Goal: Task Accomplishment & Management: Manage account settings

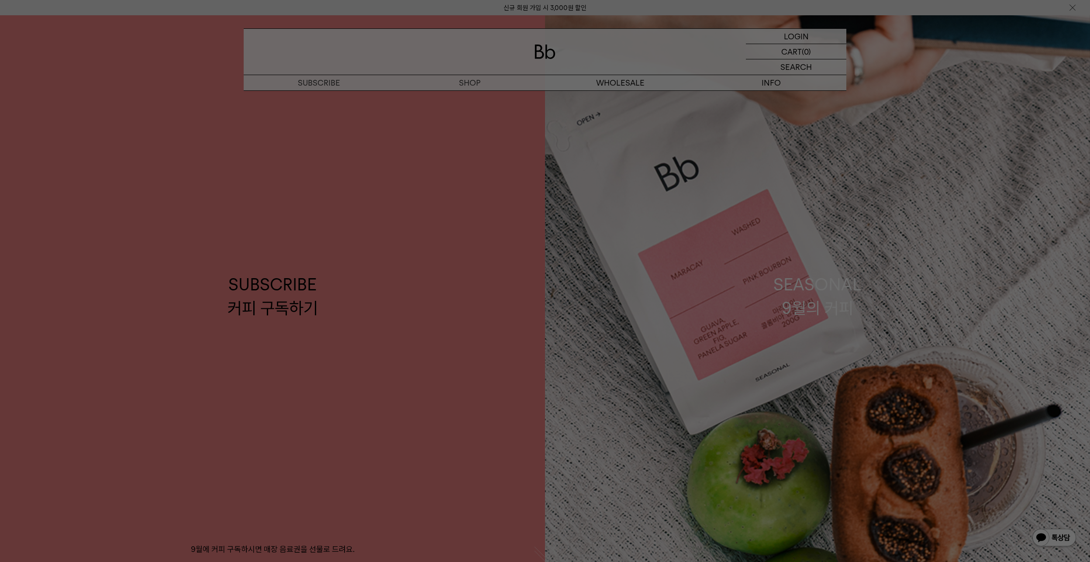
click at [793, 36] on div at bounding box center [545, 281] width 1090 height 562
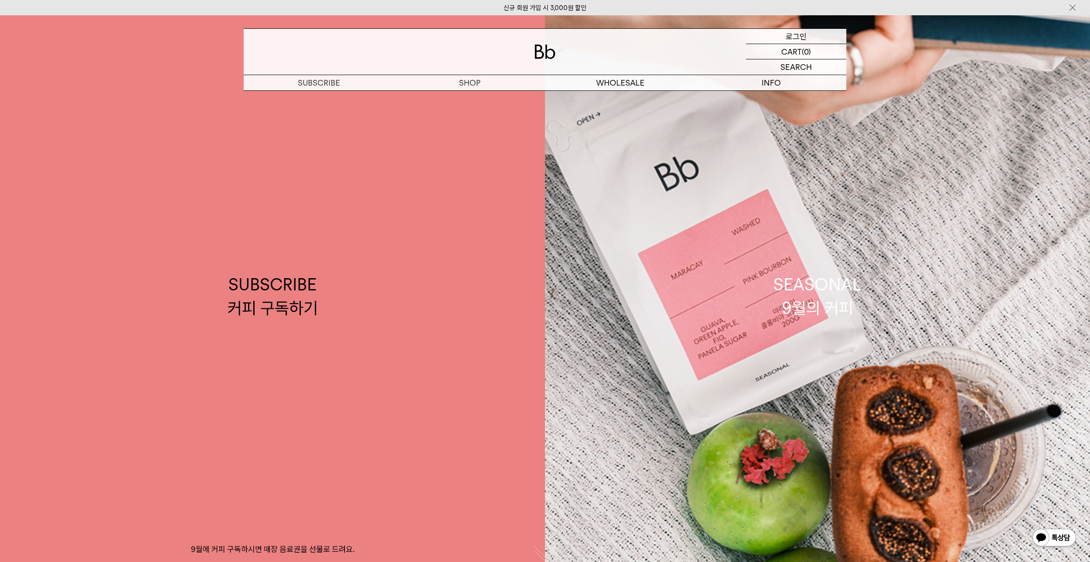
click at [798, 35] on p "로그인" at bounding box center [796, 36] width 21 height 15
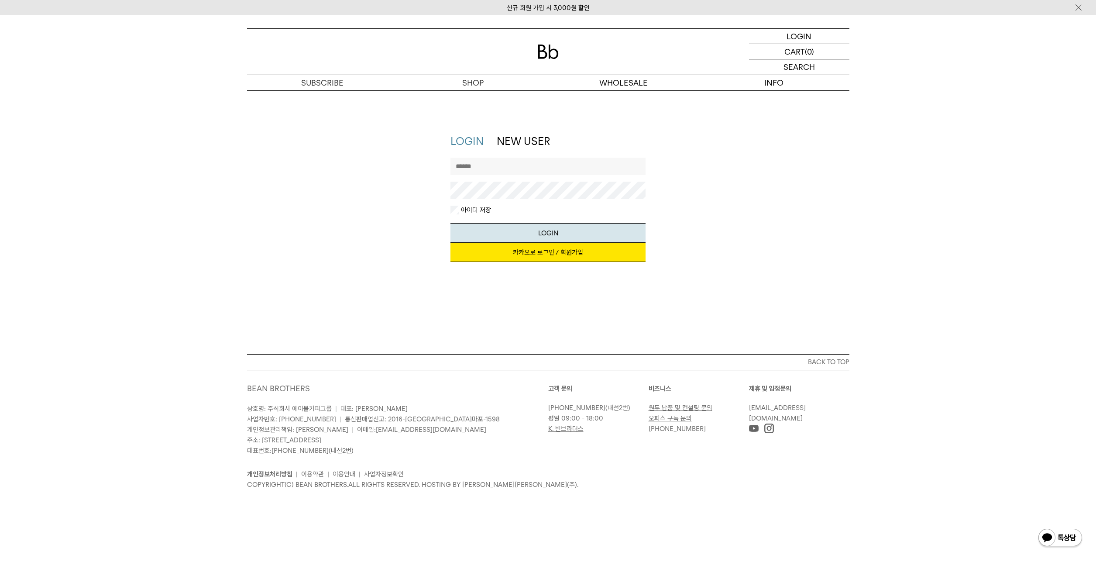
click at [544, 250] on link "카카오로 로그인 / 회원가입" at bounding box center [548, 252] width 195 height 19
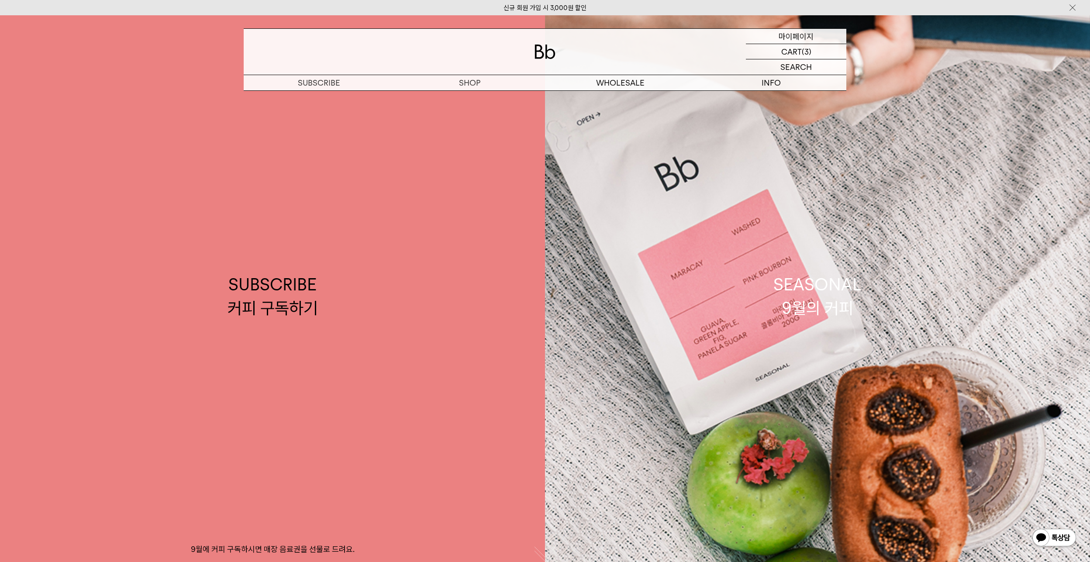
click at [805, 35] on p "마이페이지" at bounding box center [796, 36] width 35 height 15
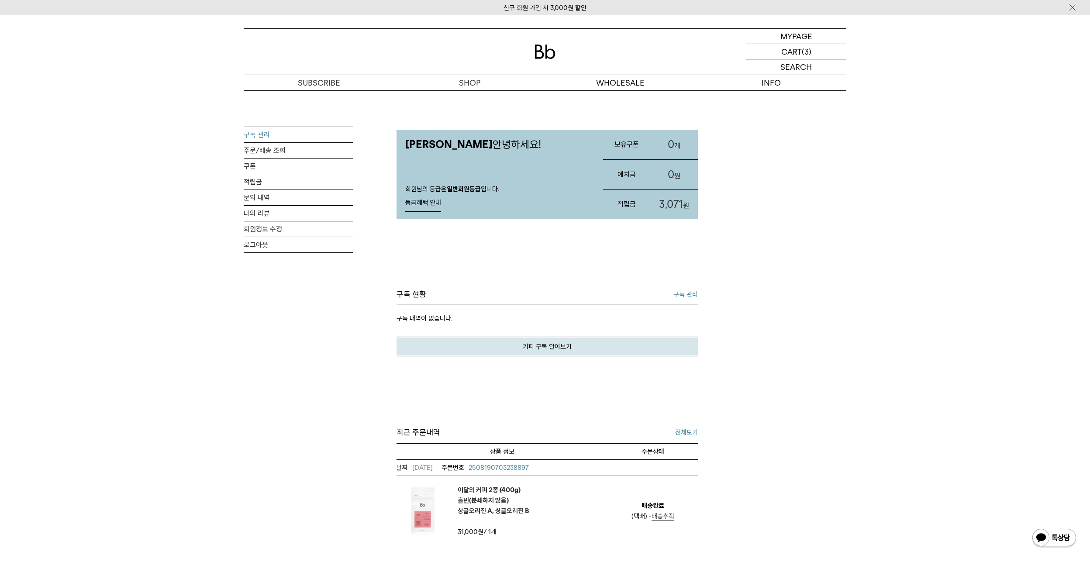
click at [262, 133] on link "구독 관리" at bounding box center [298, 134] width 109 height 15
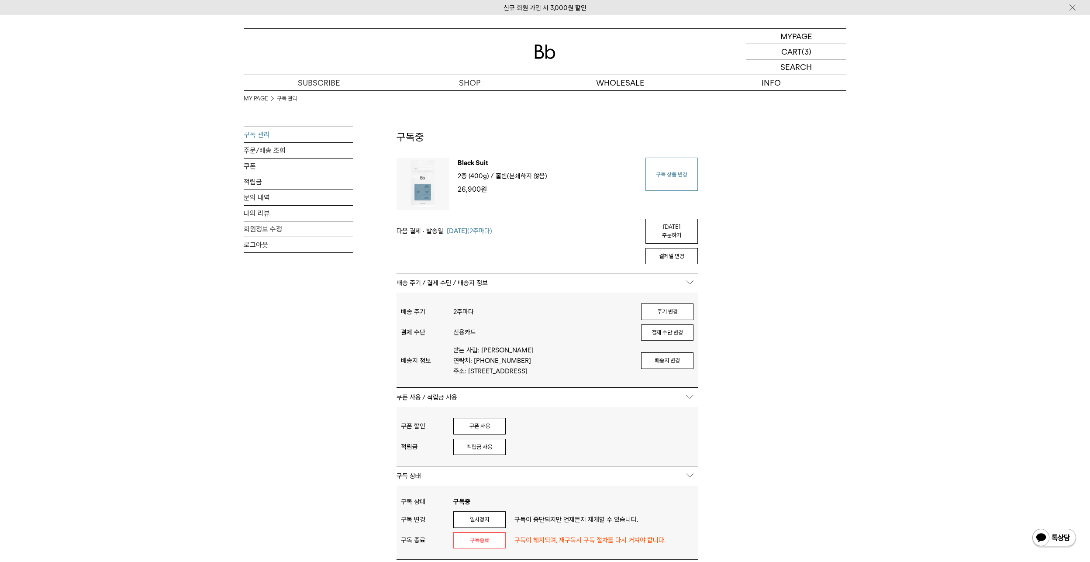
click at [675, 179] on link "구독 상품 변경" at bounding box center [671, 174] width 52 height 33
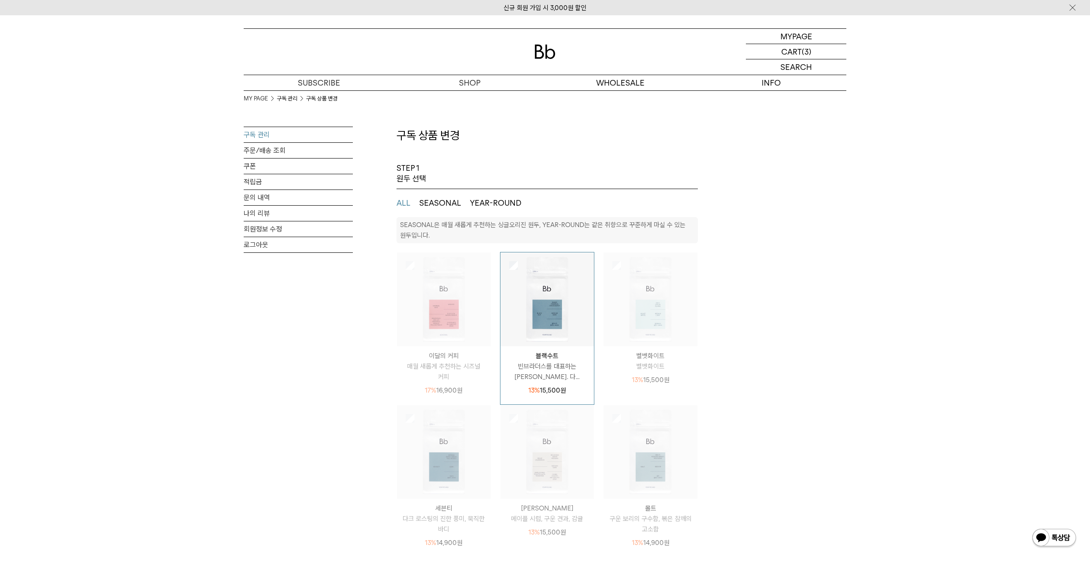
select select "**"
click at [445, 330] on img at bounding box center [444, 299] width 94 height 94
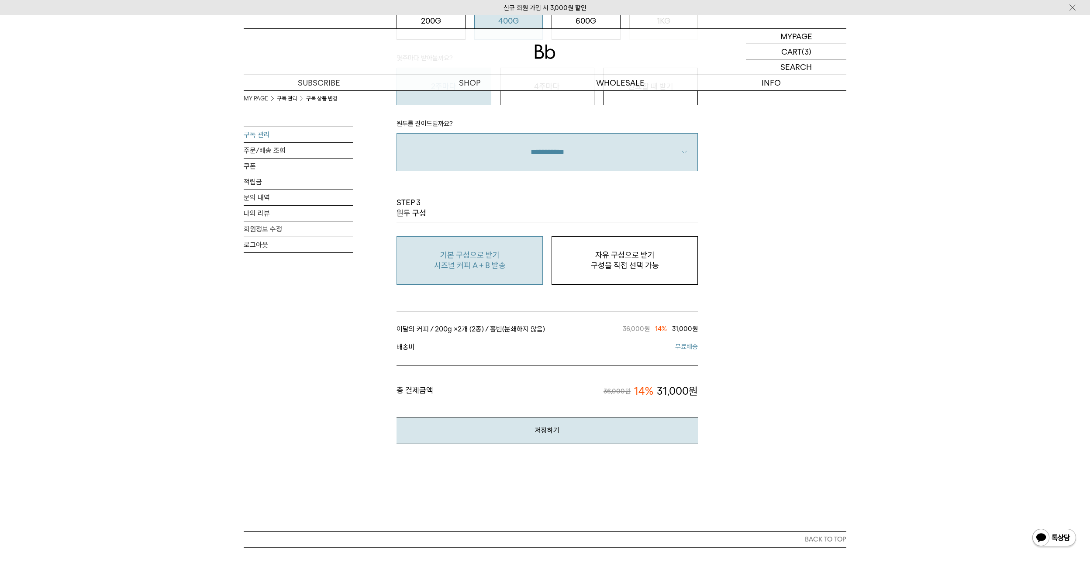
scroll to position [742, 0]
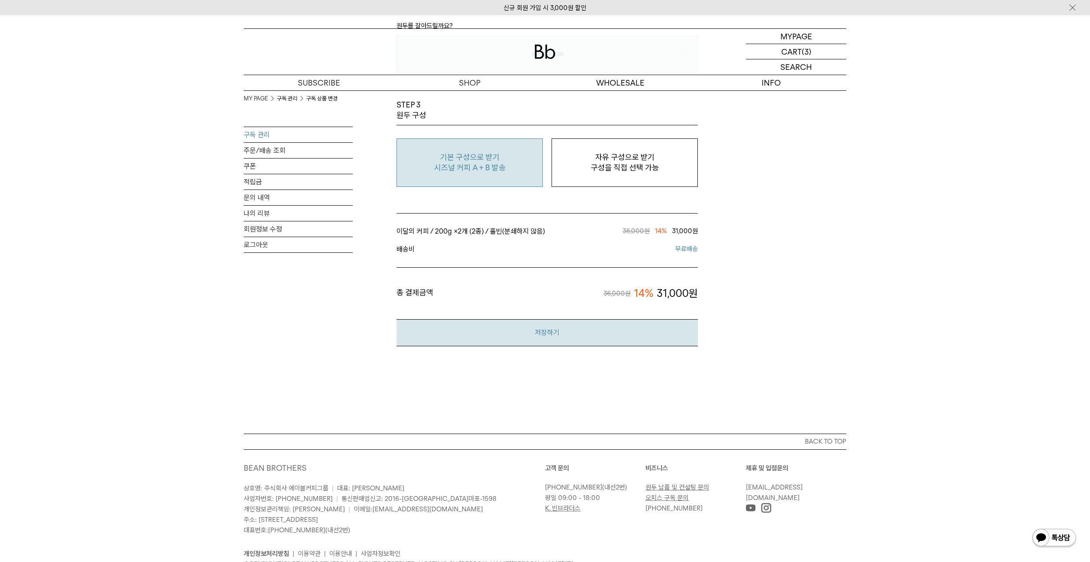
click at [543, 328] on button "저장하기" at bounding box center [546, 332] width 301 height 27
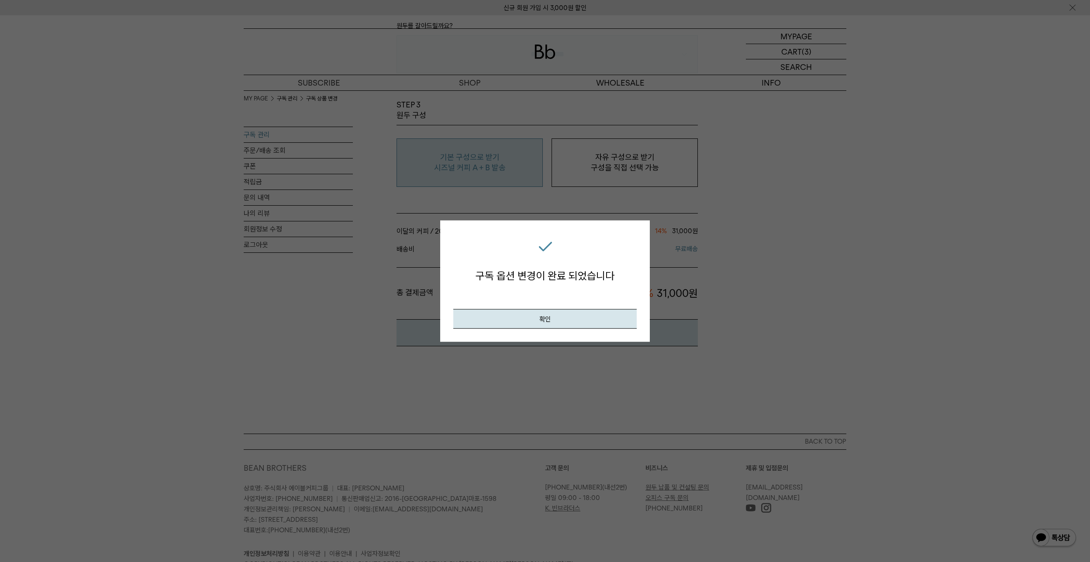
drag, startPoint x: 542, startPoint y: 318, endPoint x: 551, endPoint y: 306, distance: 15.0
click at [543, 317] on button "확인" at bounding box center [544, 319] width 183 height 20
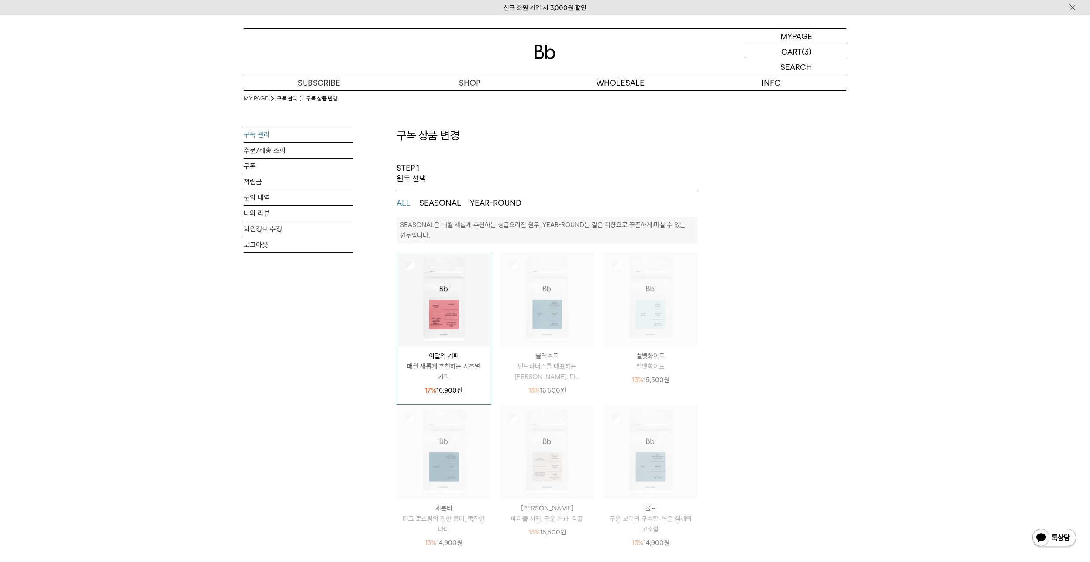
select select "**"
